Goal: Transaction & Acquisition: Purchase product/service

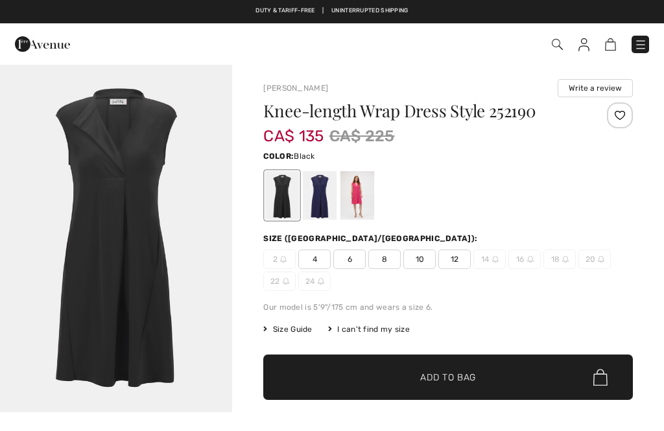
checkbox input "true"
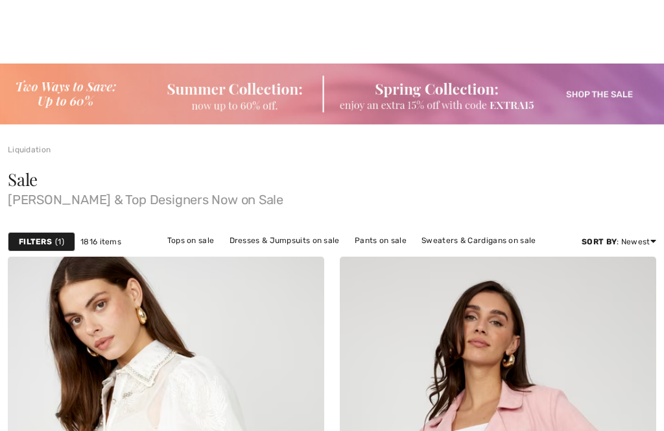
checkbox input "true"
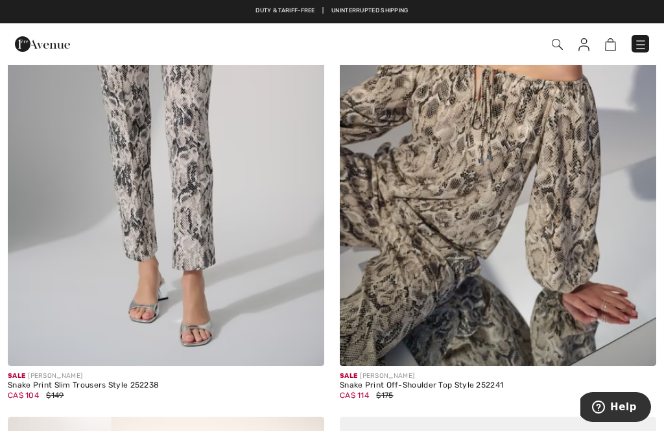
scroll to position [9101, 0]
click at [646, 46] on img at bounding box center [641, 44] width 13 height 13
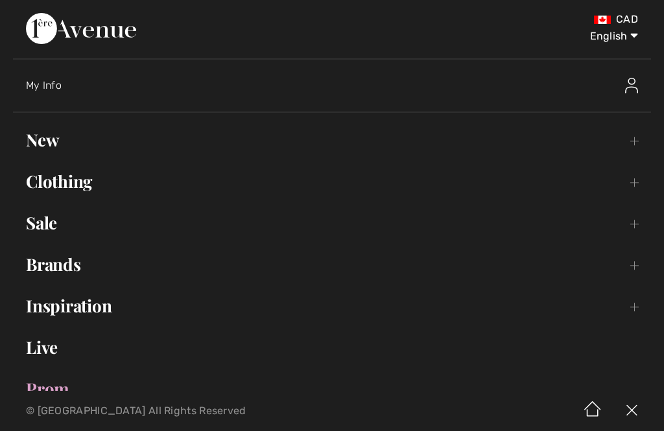
click at [648, 47] on div "CAD English English Français" at bounding box center [332, 29] width 638 height 58
click at [637, 90] on img at bounding box center [631, 86] width 13 height 16
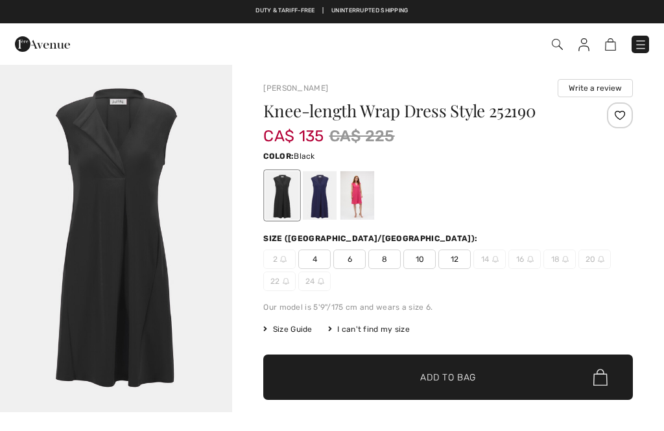
checkbox input "true"
click at [322, 206] on div at bounding box center [320, 195] width 34 height 49
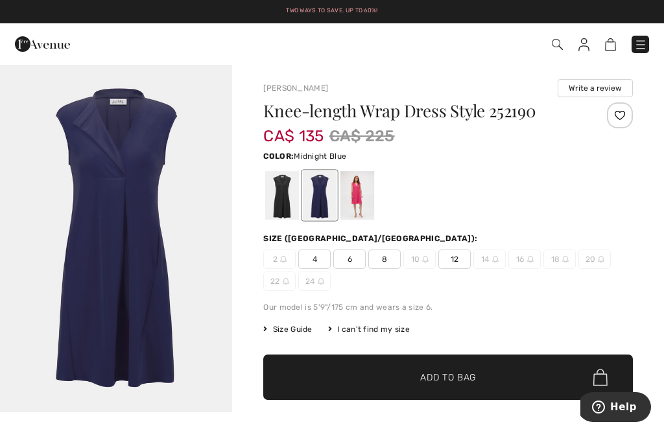
click at [453, 261] on span "12" at bounding box center [455, 259] width 32 height 19
click at [422, 378] on span "Add to Bag" at bounding box center [448, 378] width 56 height 14
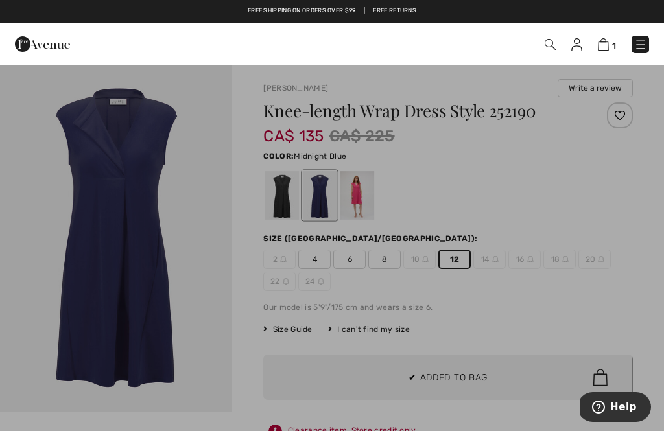
click at [424, 332] on div at bounding box center [332, 215] width 664 height 431
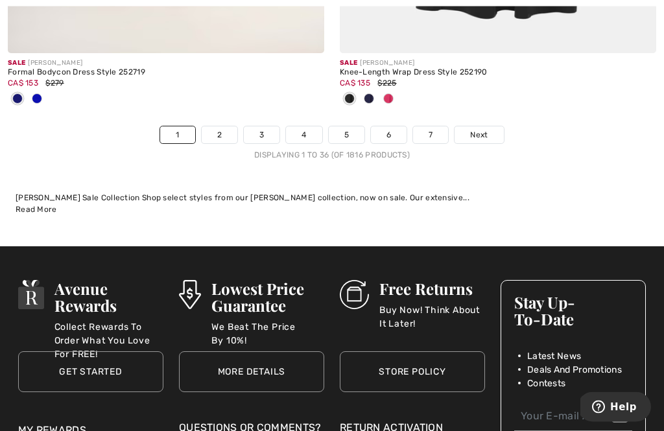
scroll to position [9935, 0]
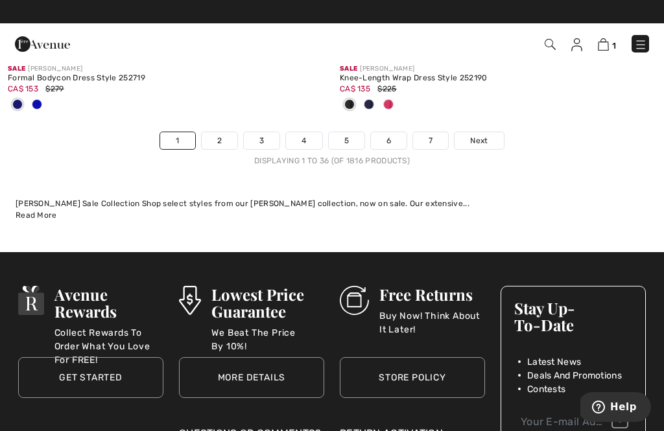
click at [215, 132] on link "2" at bounding box center [220, 140] width 36 height 17
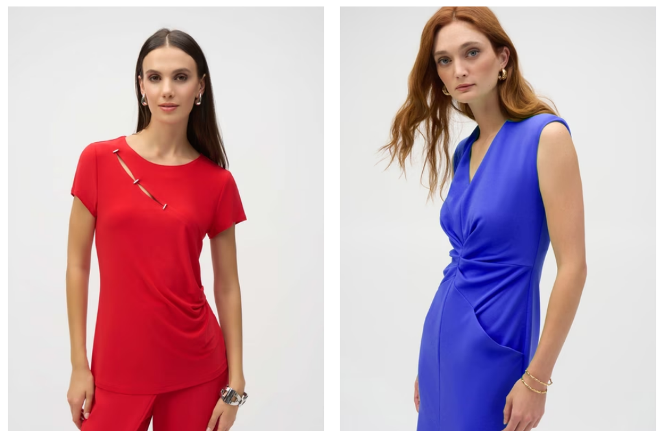
checkbox input "true"
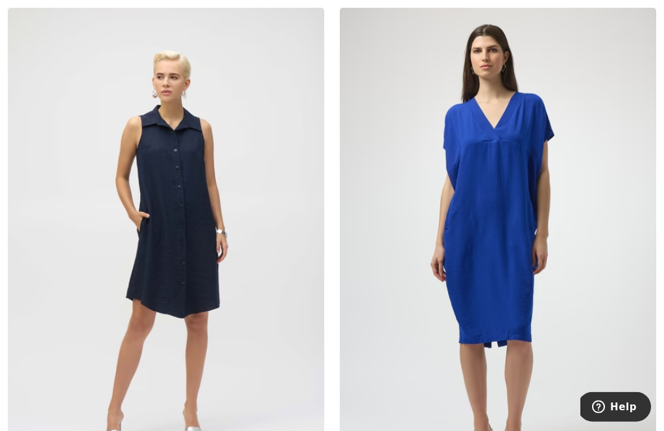
scroll to position [7559, 0]
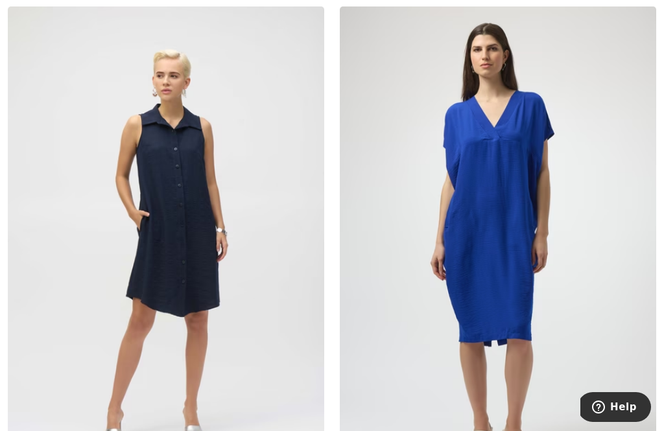
click at [335, 351] on div "Sale JOSEPH RIBKOFF Casual V-Neck Mini Dress Style 252160 CA$ 129 $199" at bounding box center [498, 280] width 332 height 548
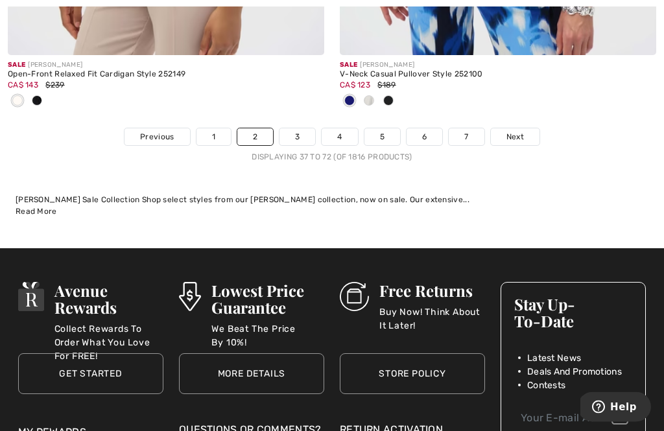
scroll to position [10153, 0]
click at [298, 130] on link "3" at bounding box center [298, 136] width 36 height 17
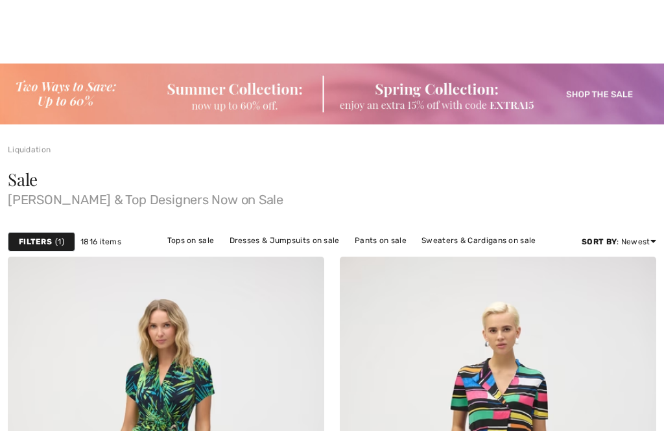
scroll to position [433, 0]
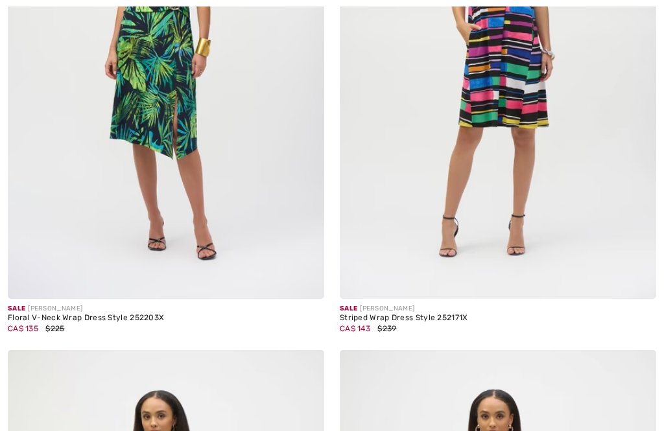
checkbox input "true"
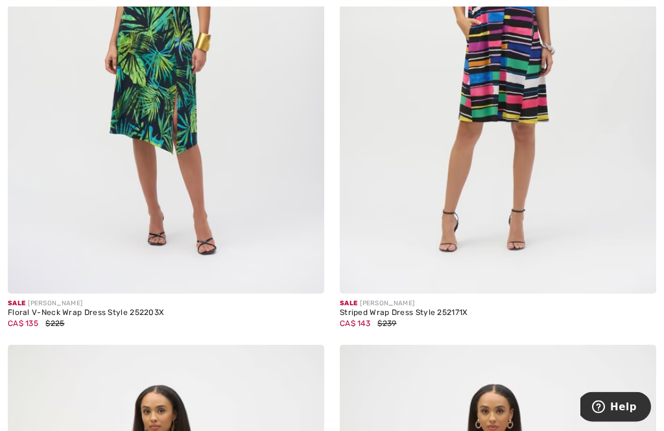
scroll to position [439, 0]
click at [490, 184] on img at bounding box center [498, 55] width 317 height 475
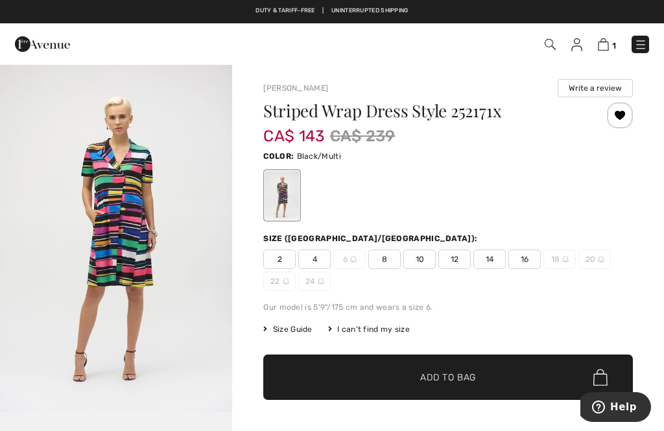
click at [453, 263] on span "12" at bounding box center [455, 259] width 32 height 19
click at [420, 375] on span "Add to Bag" at bounding box center [448, 378] width 56 height 14
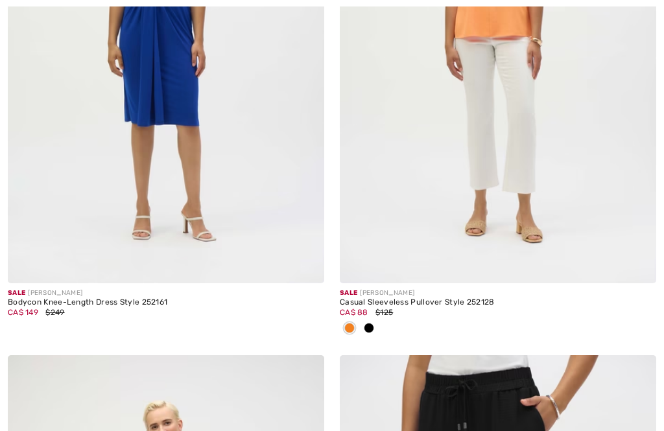
checkbox input "true"
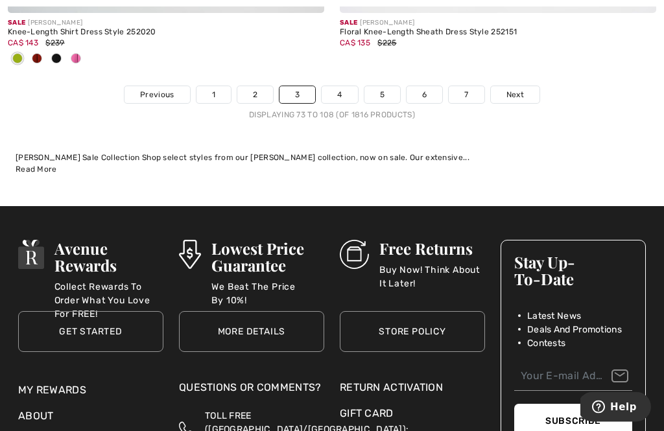
scroll to position [10121, 0]
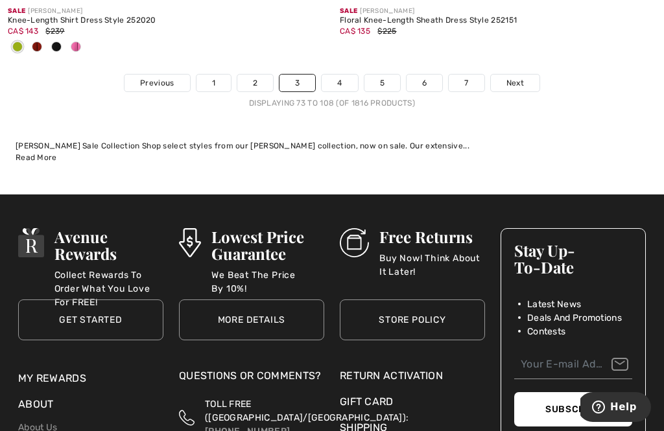
click at [339, 77] on link "4" at bounding box center [340, 83] width 36 height 17
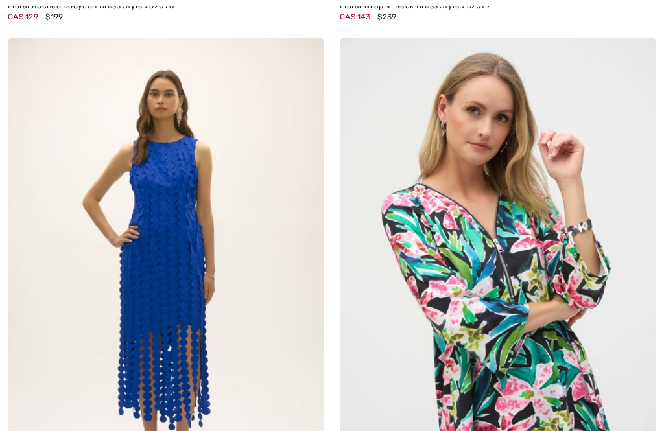
checkbox input "true"
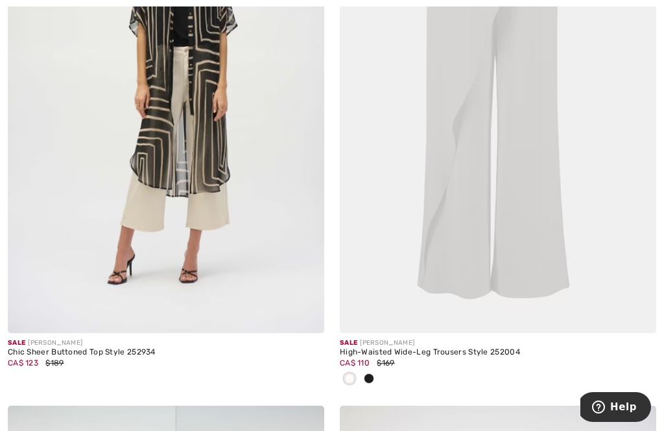
scroll to position [1483, 0]
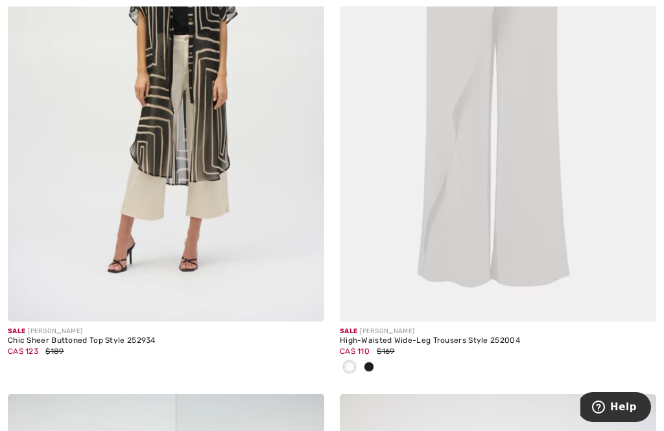
click at [200, 132] on img at bounding box center [166, 84] width 317 height 475
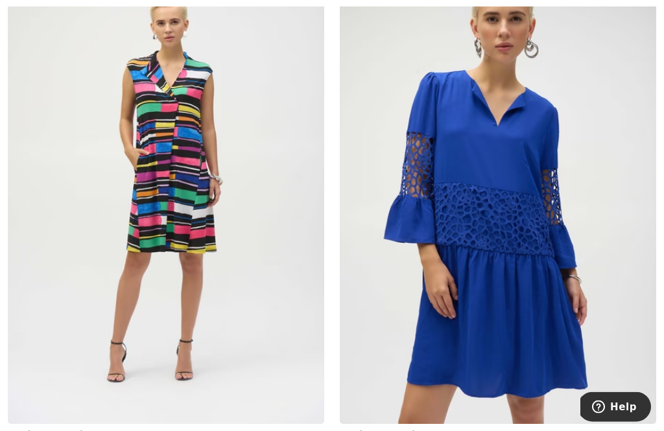
scroll to position [8518, 0]
click at [178, 221] on img at bounding box center [166, 186] width 317 height 475
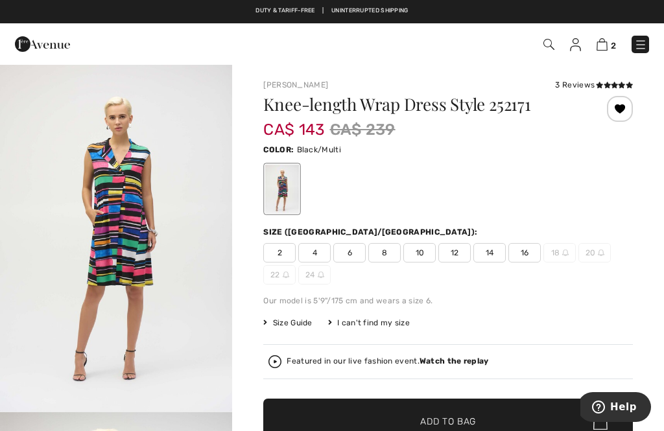
click at [450, 261] on span "12" at bounding box center [455, 252] width 32 height 19
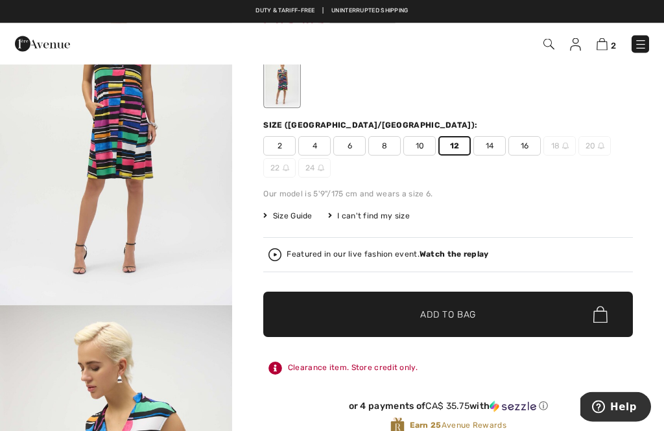
scroll to position [114, 0]
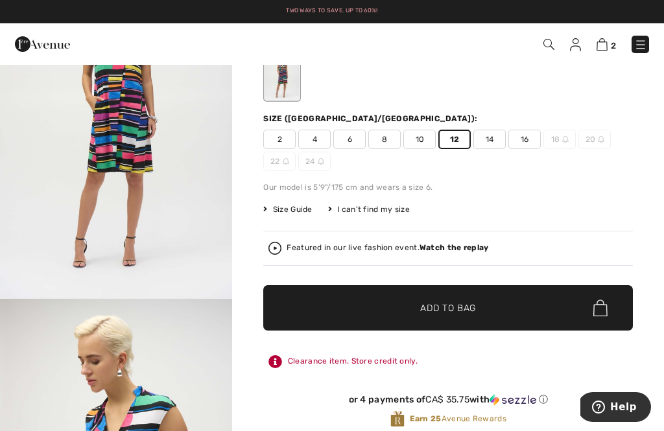
click at [432, 308] on span "Add to Bag" at bounding box center [448, 309] width 56 height 14
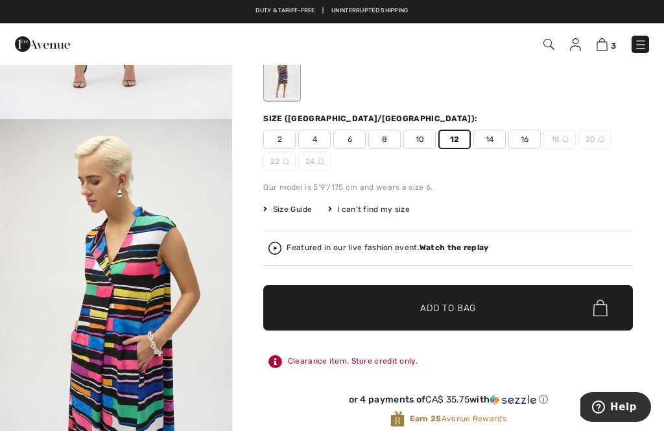
scroll to position [0, 0]
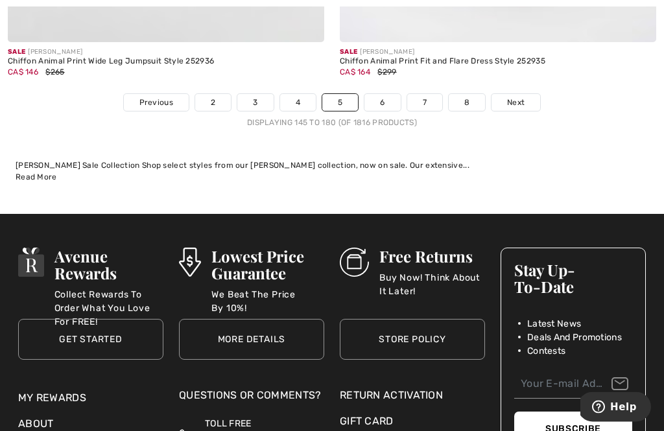
scroll to position [9968, 0]
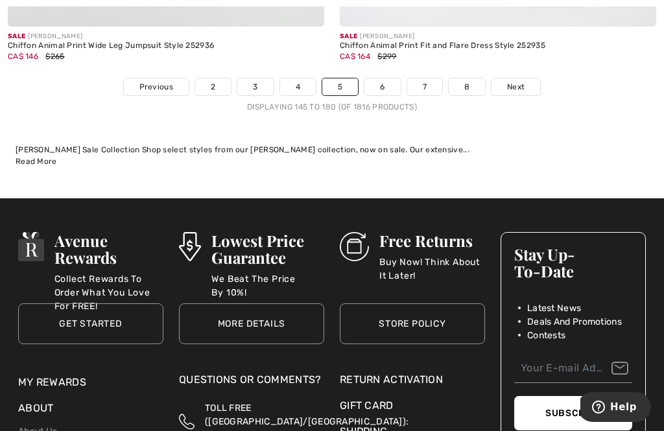
click at [386, 79] on link "6" at bounding box center [383, 87] width 36 height 17
click at [387, 79] on link "6" at bounding box center [383, 87] width 36 height 17
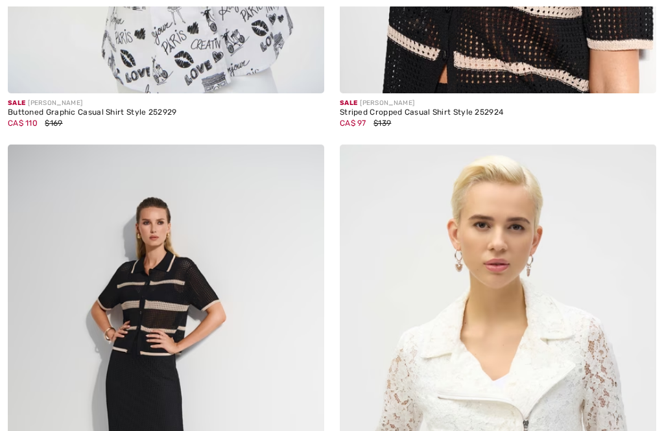
checkbox input "true"
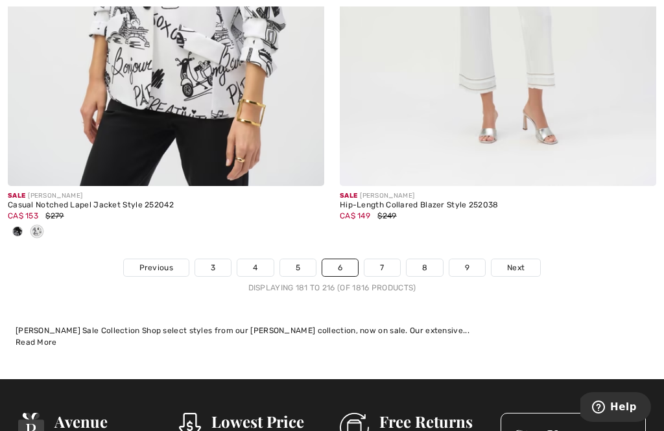
scroll to position [9724, 0]
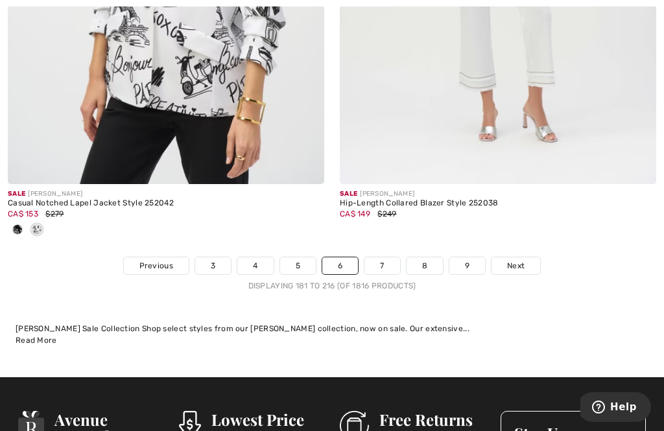
click at [383, 258] on link "7" at bounding box center [382, 266] width 35 height 17
click at [380, 258] on link "7" at bounding box center [382, 266] width 35 height 17
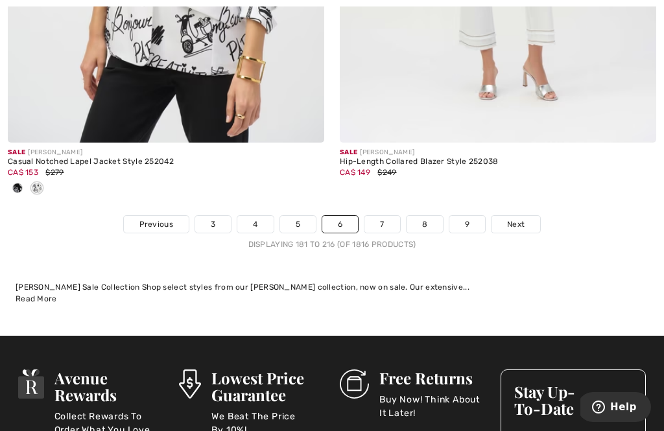
click at [379, 216] on link "7" at bounding box center [382, 224] width 35 height 17
click at [379, 223] on link "7" at bounding box center [382, 224] width 35 height 17
click at [385, 217] on link "7" at bounding box center [382, 224] width 35 height 17
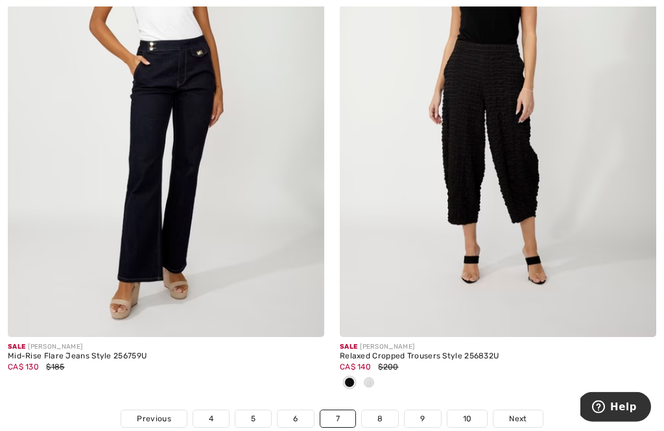
scroll to position [9840, 0]
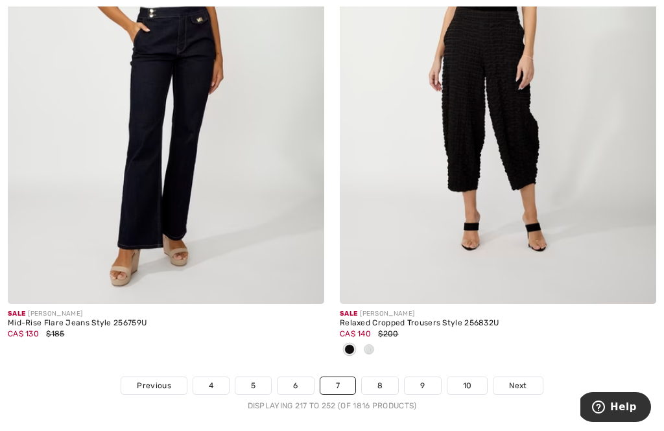
click at [384, 381] on link "8" at bounding box center [380, 386] width 36 height 17
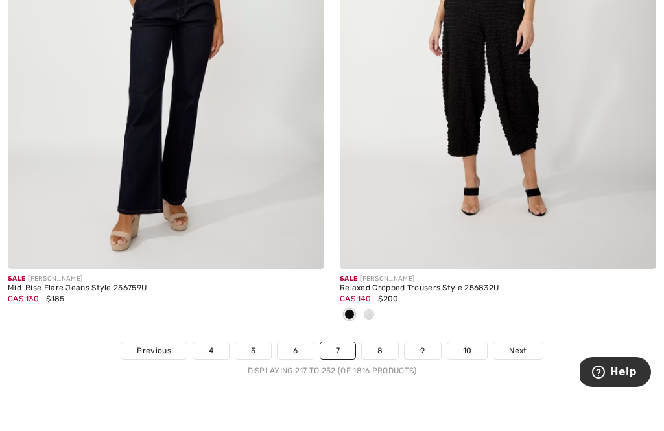
click at [391, 378] on link "8" at bounding box center [380, 386] width 36 height 17
click at [376, 378] on link "8" at bounding box center [380, 386] width 36 height 17
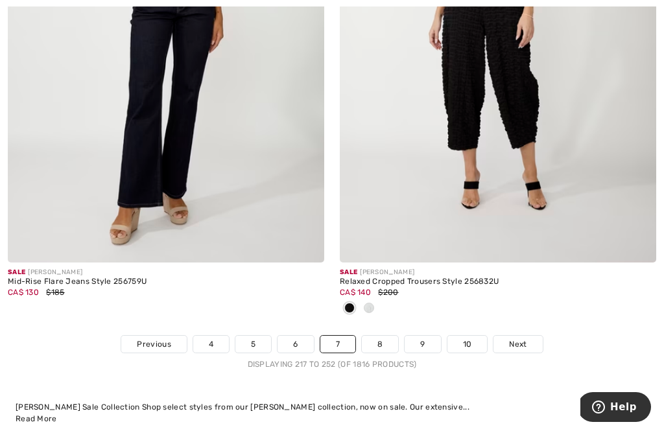
click at [389, 336] on link "8" at bounding box center [380, 344] width 36 height 17
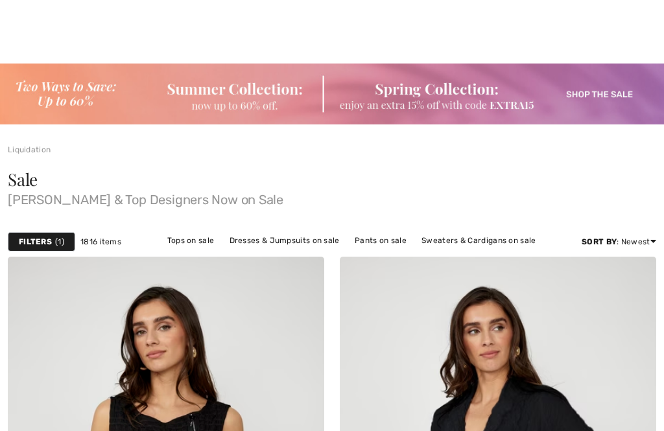
checkbox input "true"
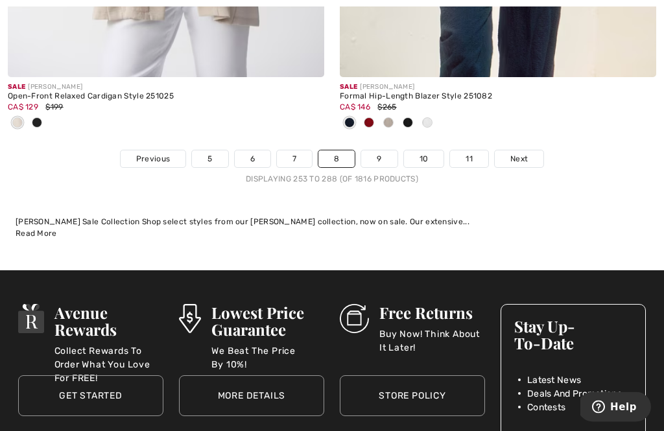
scroll to position [9965, 0]
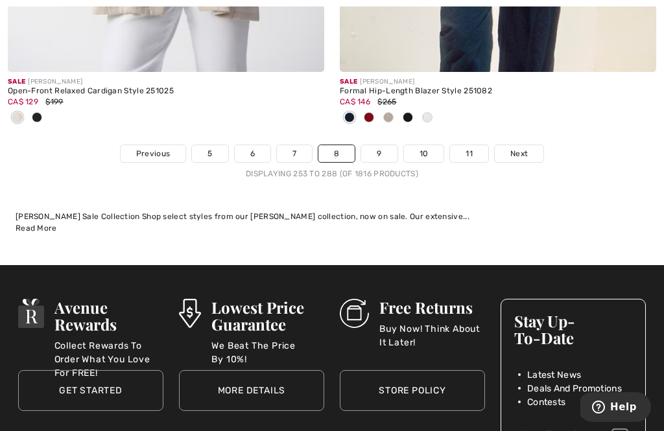
click at [376, 146] on link "9" at bounding box center [379, 153] width 36 height 17
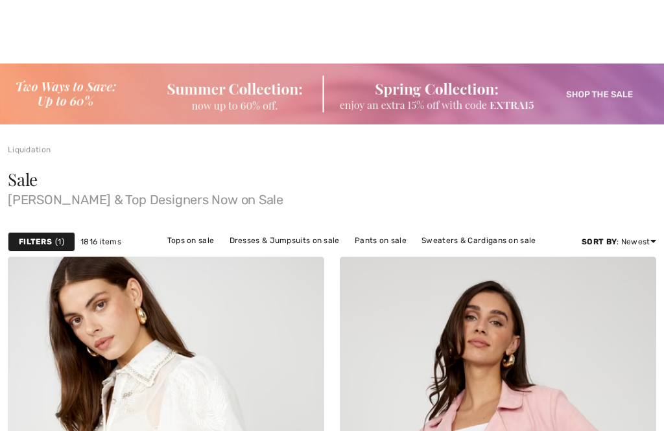
scroll to position [232, 0]
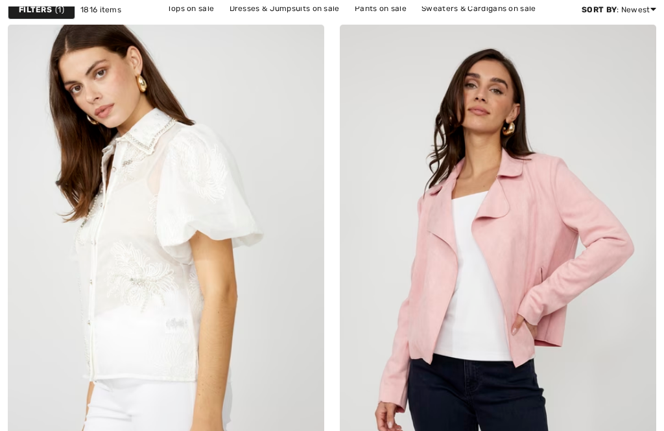
checkbox input "true"
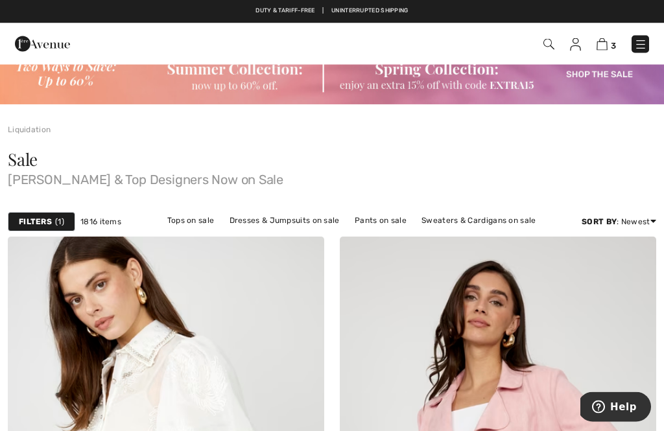
scroll to position [0, 0]
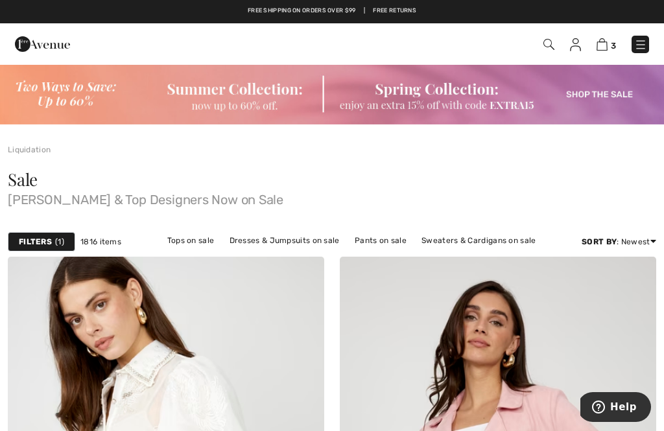
click at [601, 49] on img at bounding box center [602, 44] width 11 height 12
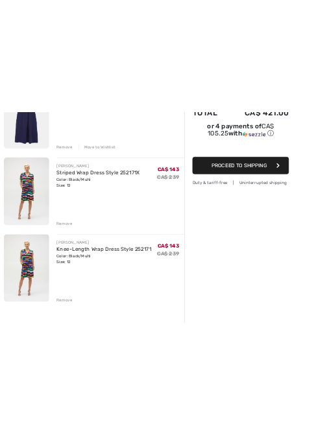
scroll to position [269, 0]
